Goal: Find specific fact: Find specific fact

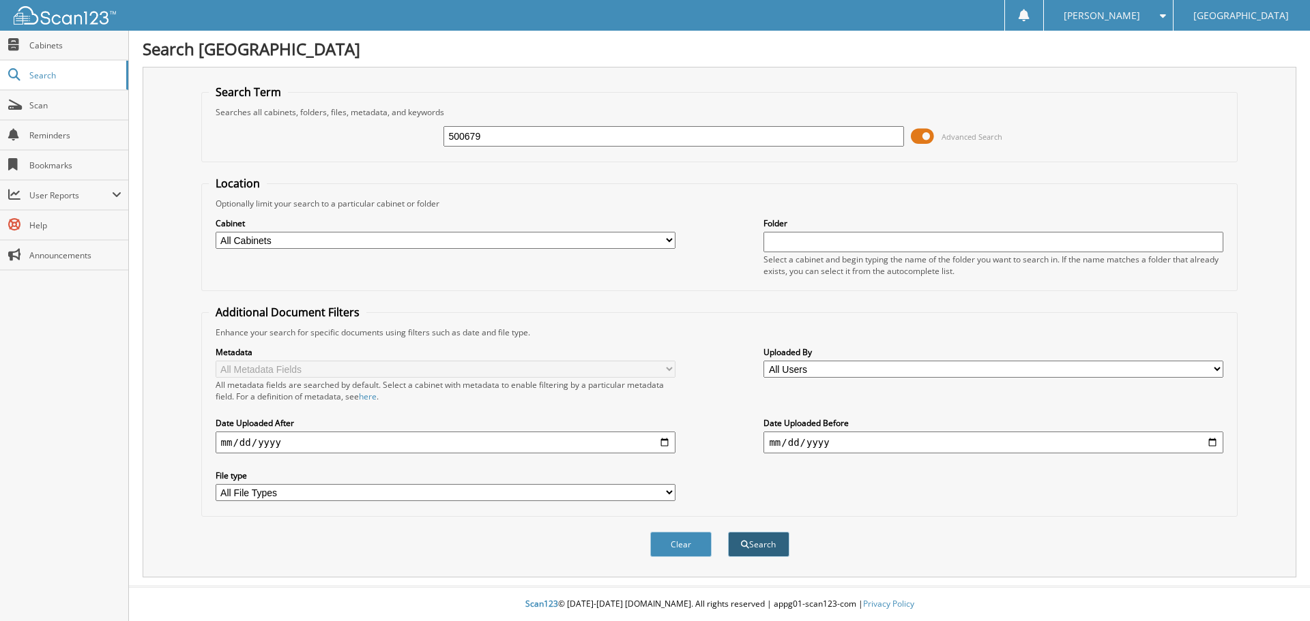
type input "500679"
click at [761, 550] on button "Search" at bounding box center [758, 544] width 61 height 25
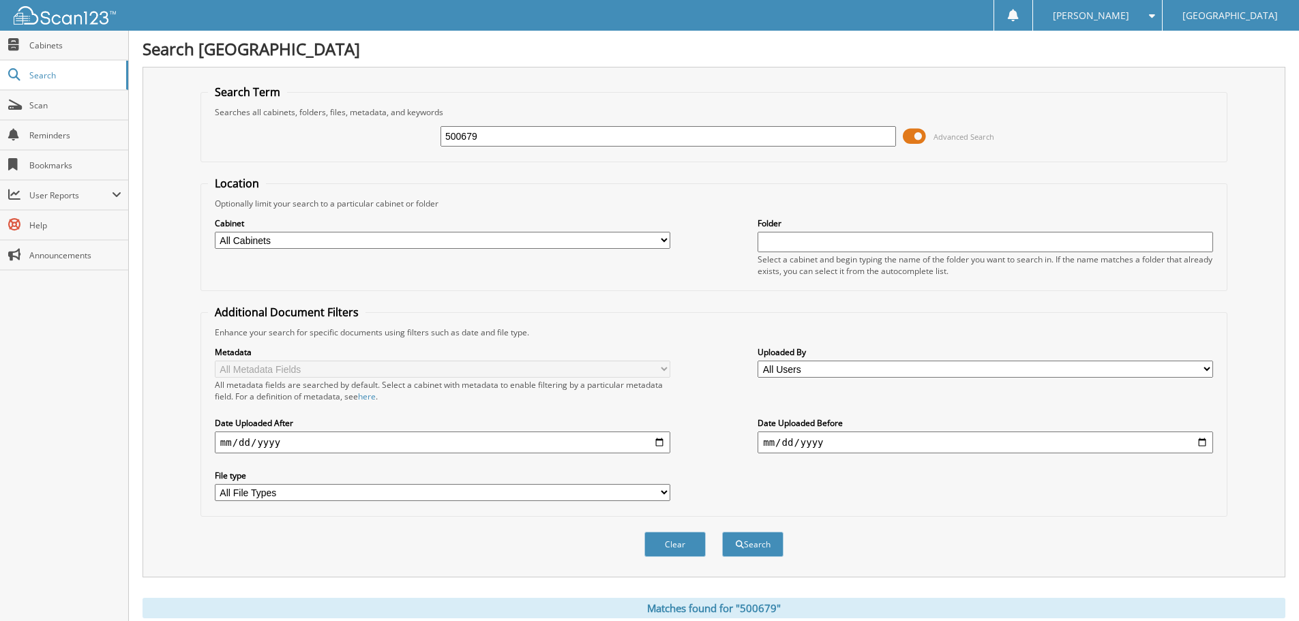
click at [920, 132] on span at bounding box center [914, 136] width 23 height 20
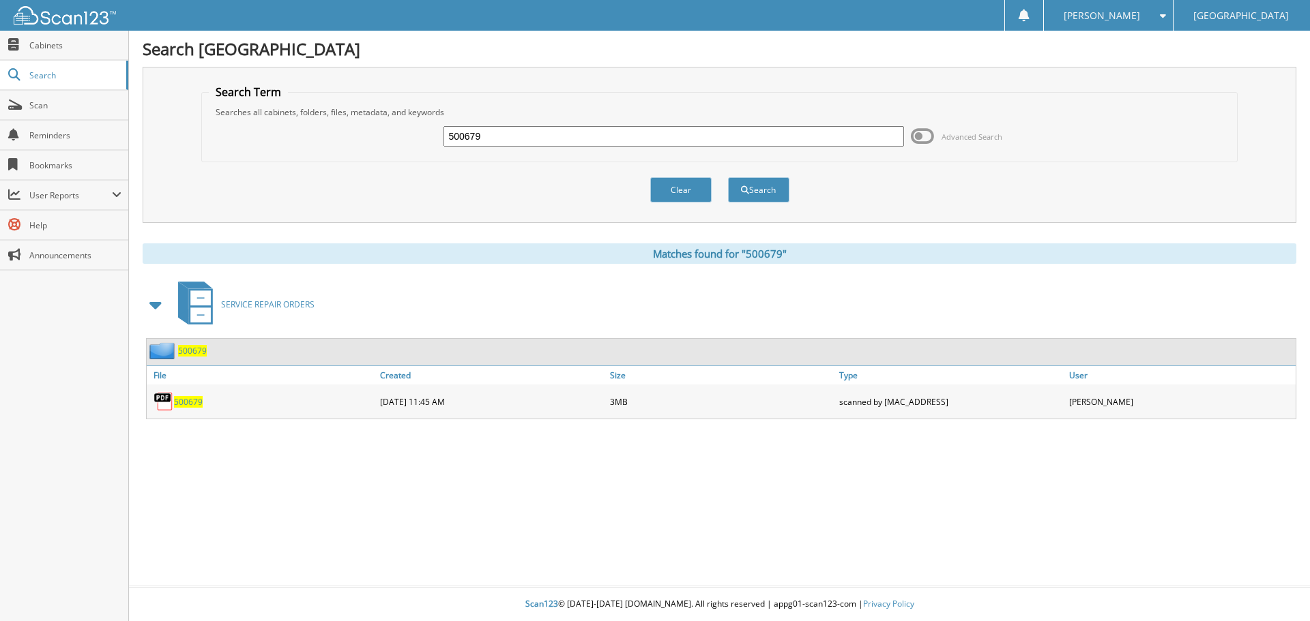
click at [173, 400] on img at bounding box center [163, 402] width 20 height 20
click at [182, 400] on span "500679" at bounding box center [188, 402] width 29 height 12
click at [688, 195] on button "Clear" at bounding box center [680, 189] width 61 height 25
